Goal: Task Accomplishment & Management: Manage account settings

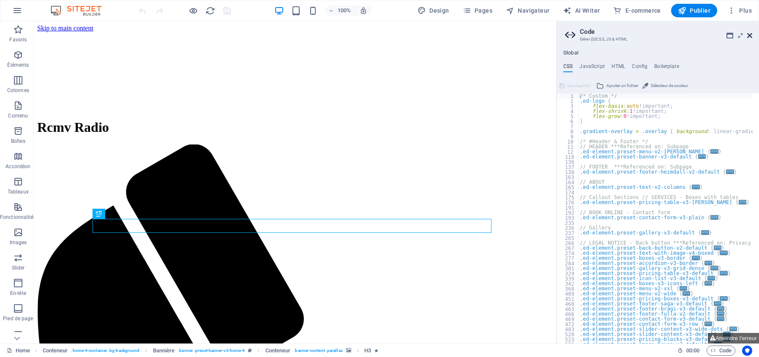
click at [751, 34] on icon at bounding box center [749, 35] width 5 height 7
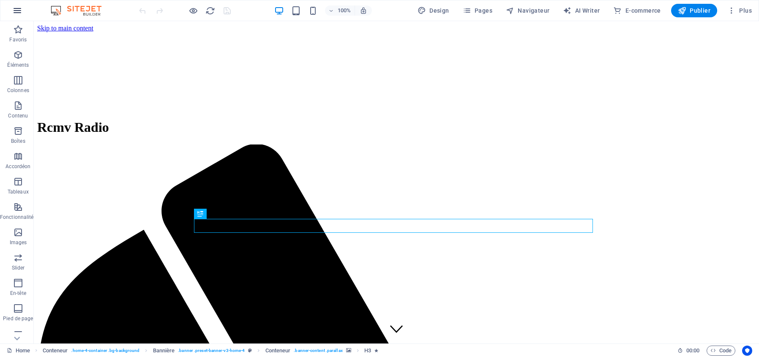
click at [19, 12] on icon "button" at bounding box center [17, 10] width 10 height 10
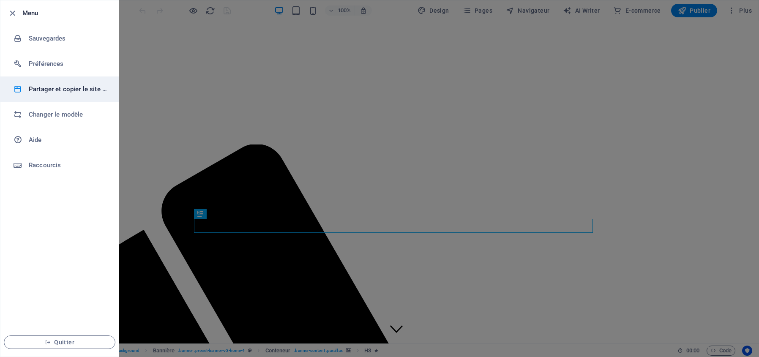
click at [86, 89] on h6 "Partager et copier le site web" at bounding box center [68, 89] width 78 height 10
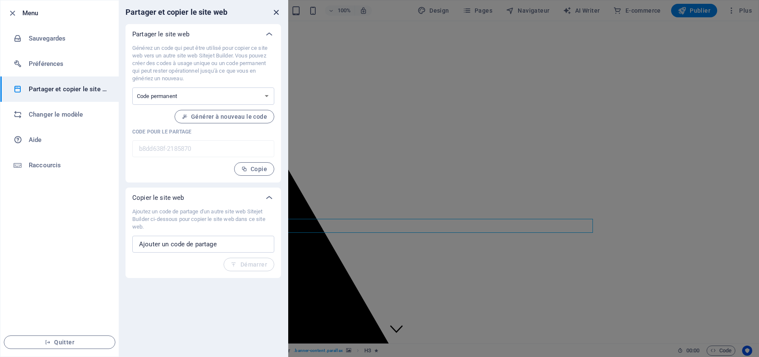
click at [278, 11] on icon "close" at bounding box center [276, 13] width 10 height 10
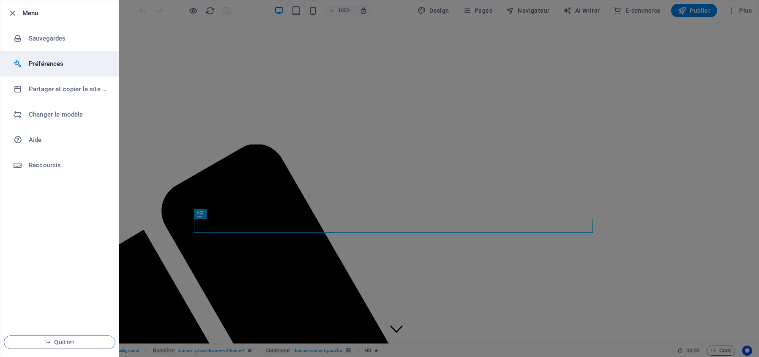
click at [47, 64] on h6 "Préférences" at bounding box center [68, 64] width 78 height 10
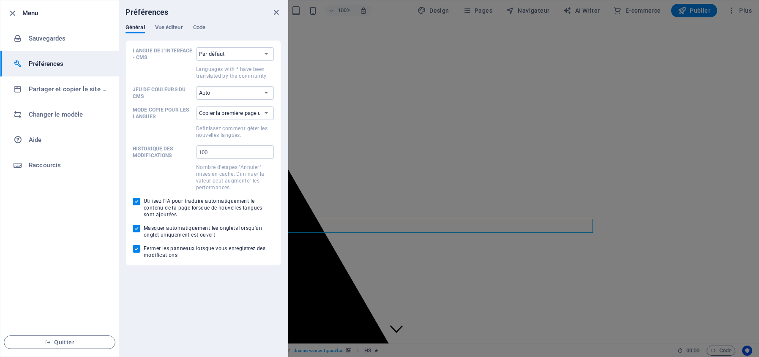
click at [41, 66] on h6 "Préférences" at bounding box center [68, 64] width 78 height 10
click at [278, 14] on icon "close" at bounding box center [276, 13] width 10 height 10
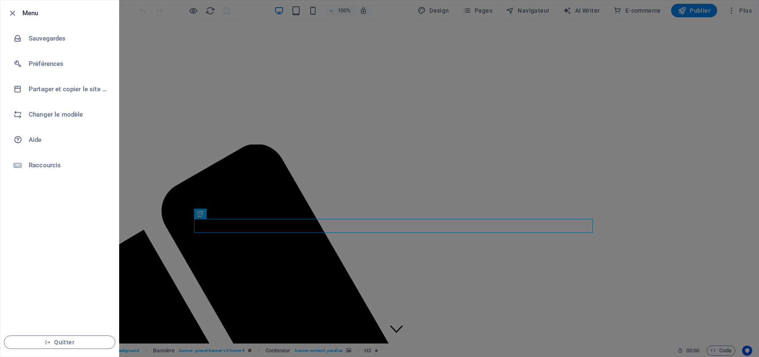
click at [739, 11] on div at bounding box center [379, 178] width 759 height 357
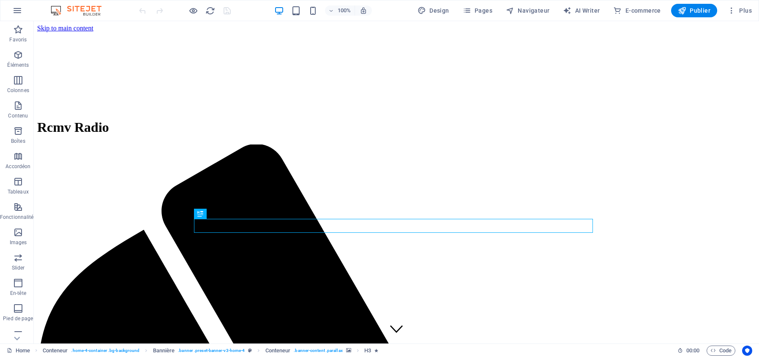
click at [739, 11] on span "Plus" at bounding box center [739, 10] width 25 height 8
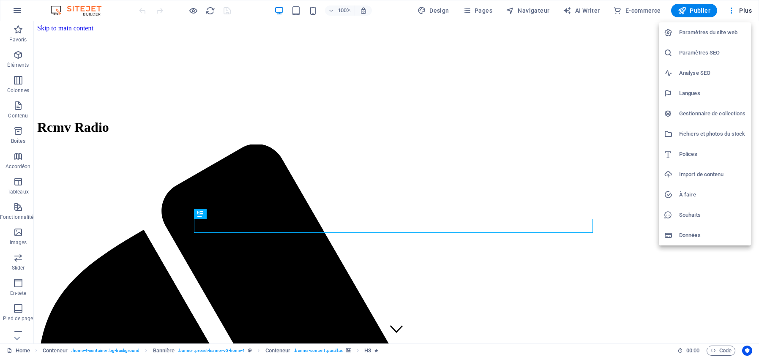
click at [708, 32] on h6 "Paramètres du site web" at bounding box center [712, 32] width 67 height 10
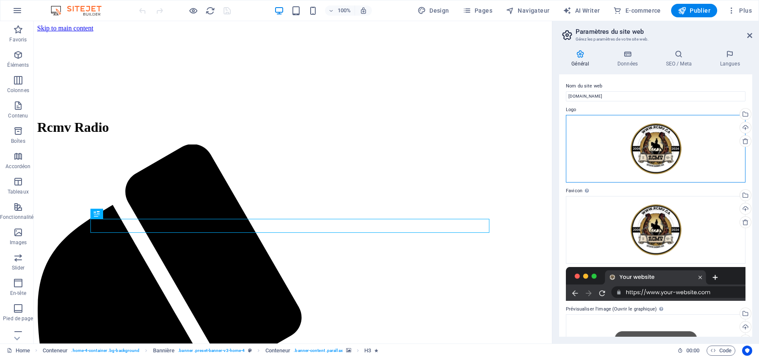
click at [661, 148] on div "Glissez les fichiers ici, cliquez pour choisir les fichiers ou sélectionnez les…" at bounding box center [656, 149] width 180 height 68
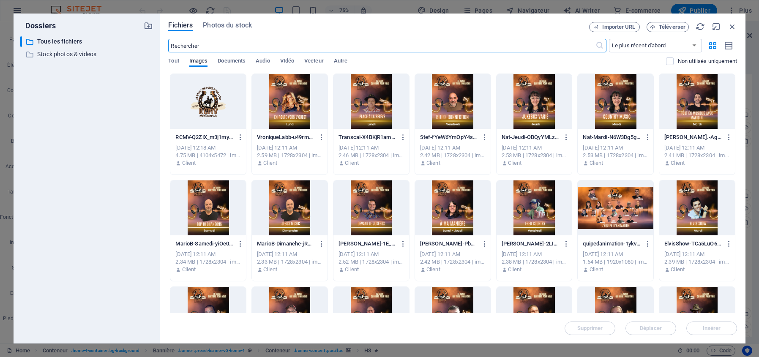
click at [209, 104] on div at bounding box center [208, 101] width 76 height 55
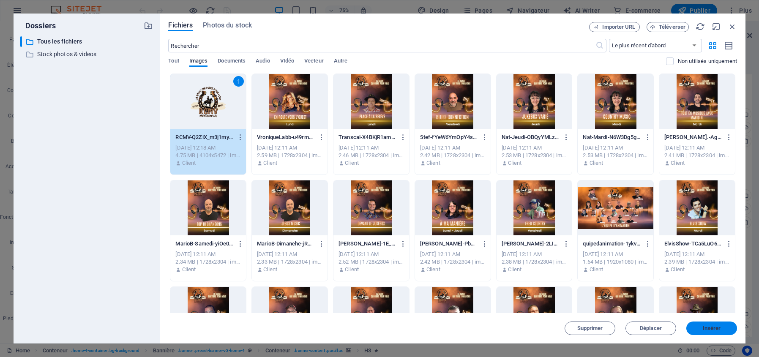
click at [711, 326] on span "Insérer" at bounding box center [712, 328] width 18 height 5
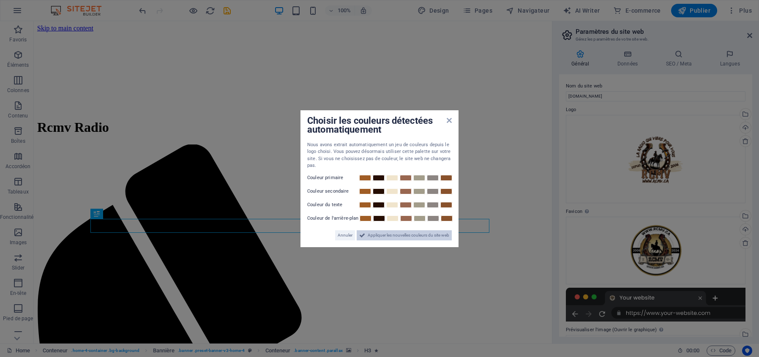
click at [399, 235] on span "Appliquer les nouvelles couleurs du site web" at bounding box center [409, 235] width 82 height 10
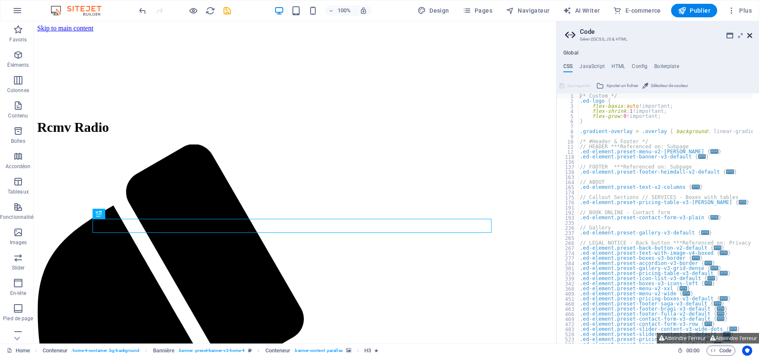
click at [750, 37] on icon at bounding box center [749, 35] width 5 height 7
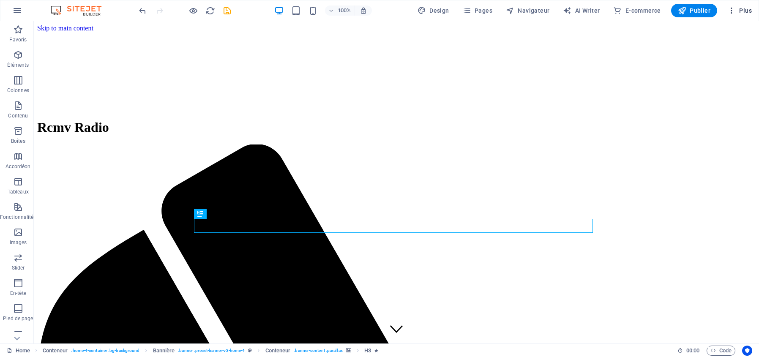
click at [741, 10] on span "Plus" at bounding box center [739, 10] width 25 height 8
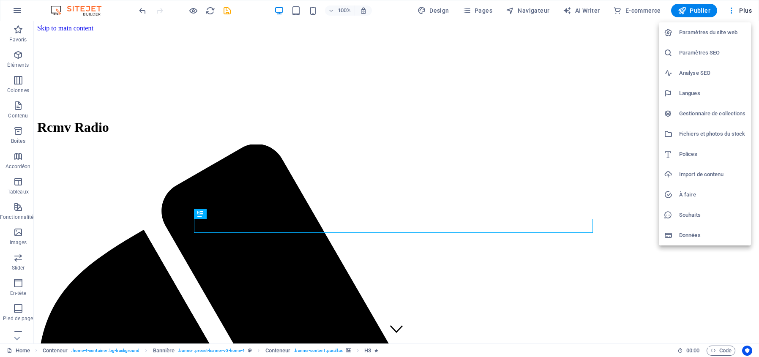
click at [697, 237] on h6 "Données" at bounding box center [712, 235] width 67 height 10
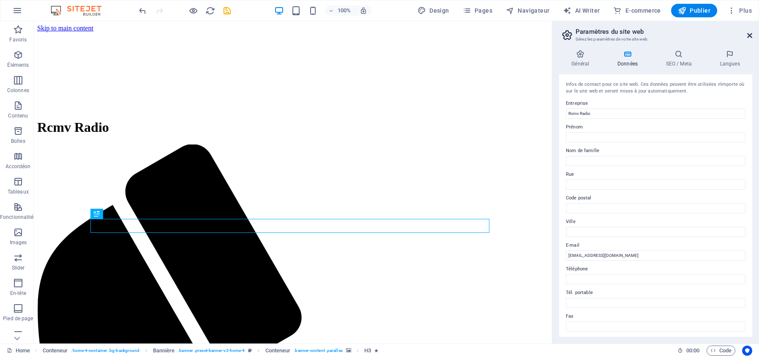
click at [750, 36] on icon at bounding box center [749, 35] width 5 height 7
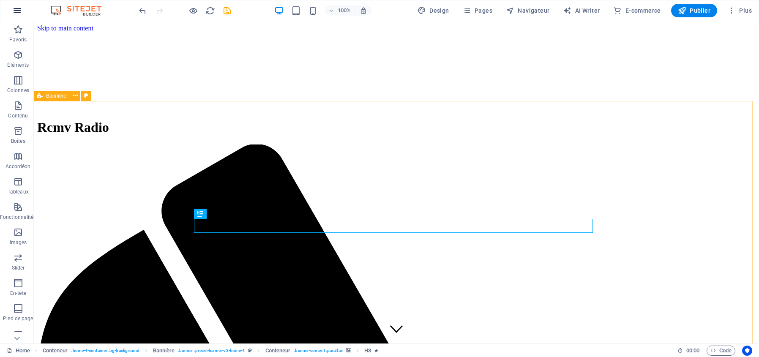
click at [17, 11] on icon "button" at bounding box center [17, 10] width 10 height 10
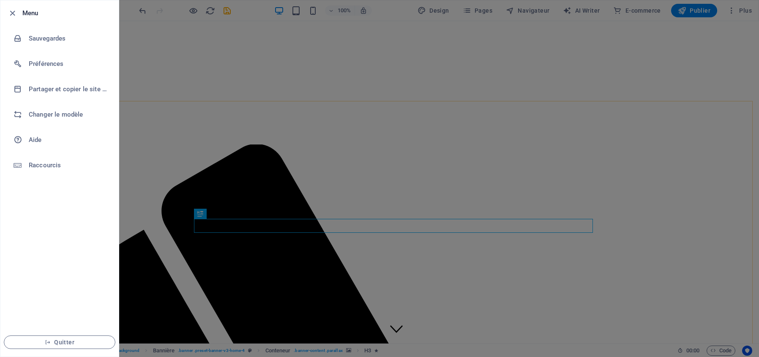
click at [182, 339] on div at bounding box center [379, 178] width 759 height 357
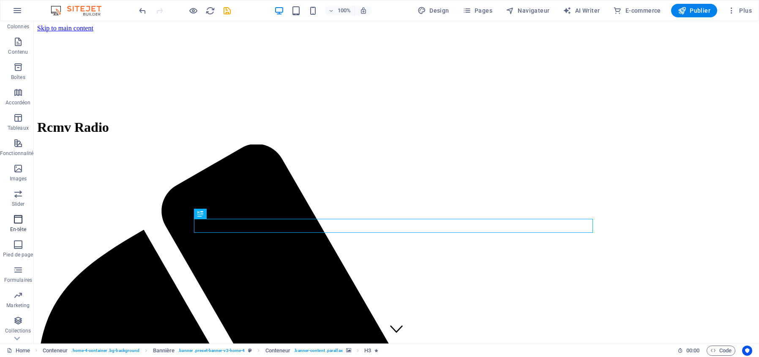
scroll to position [83, 0]
